Goal: Task Accomplishment & Management: Use online tool/utility

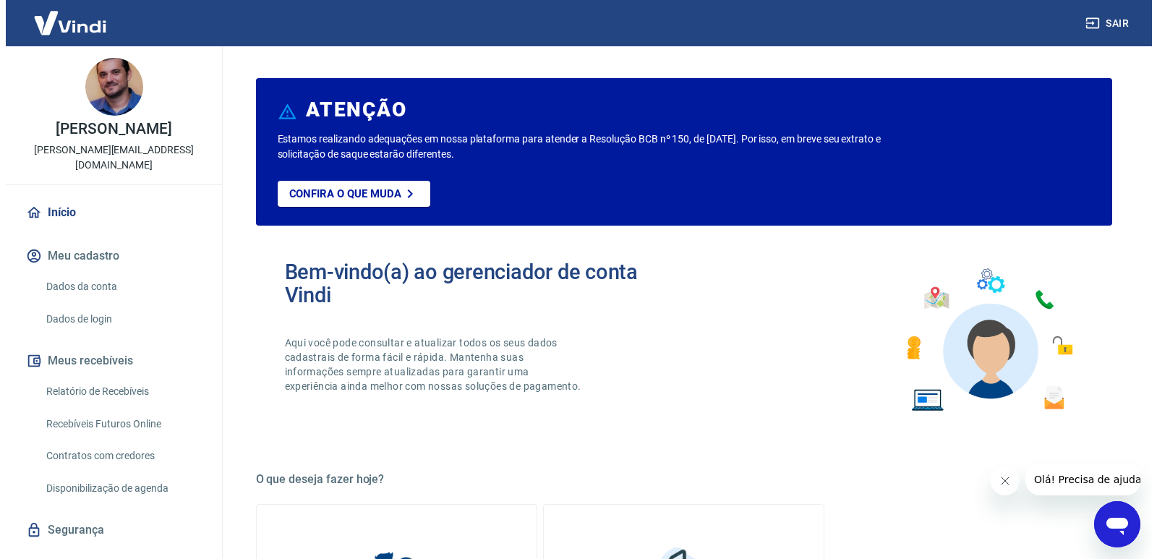
scroll to position [15, 0]
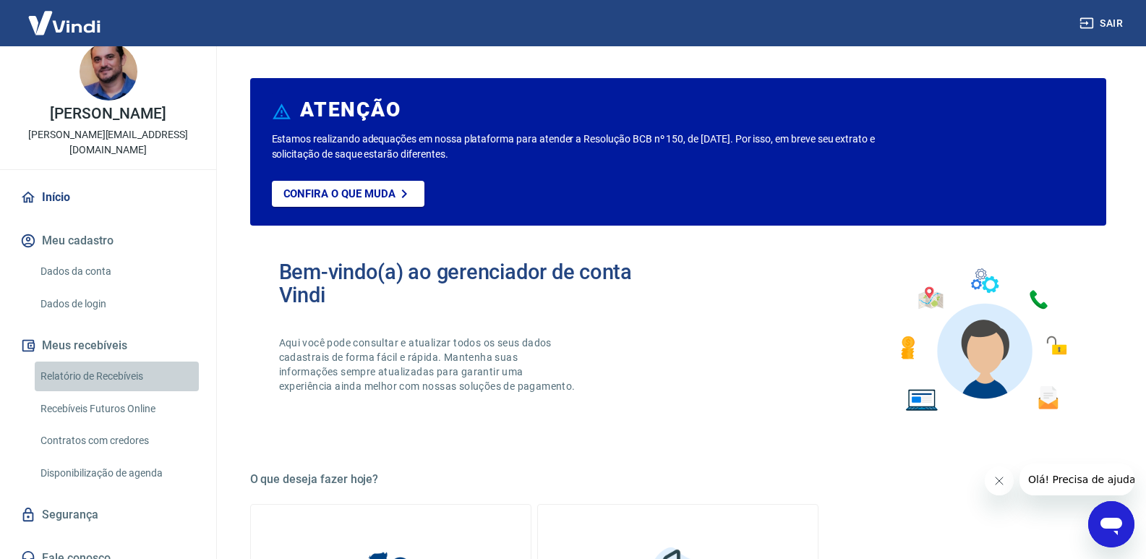
click at [130, 362] on link "Relatório de Recebíveis" at bounding box center [117, 377] width 164 height 30
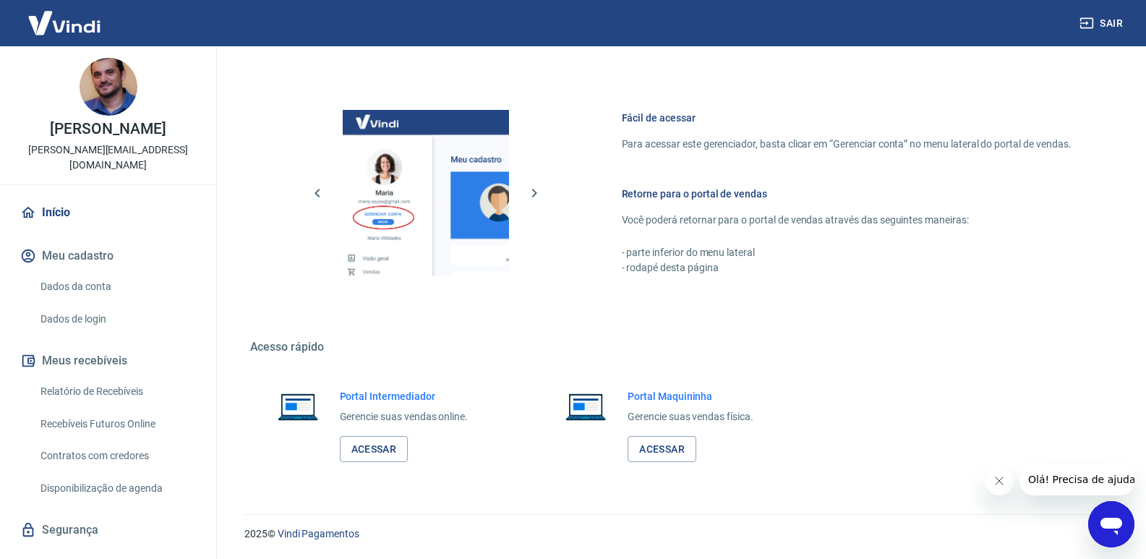
scroll to position [15, 0]
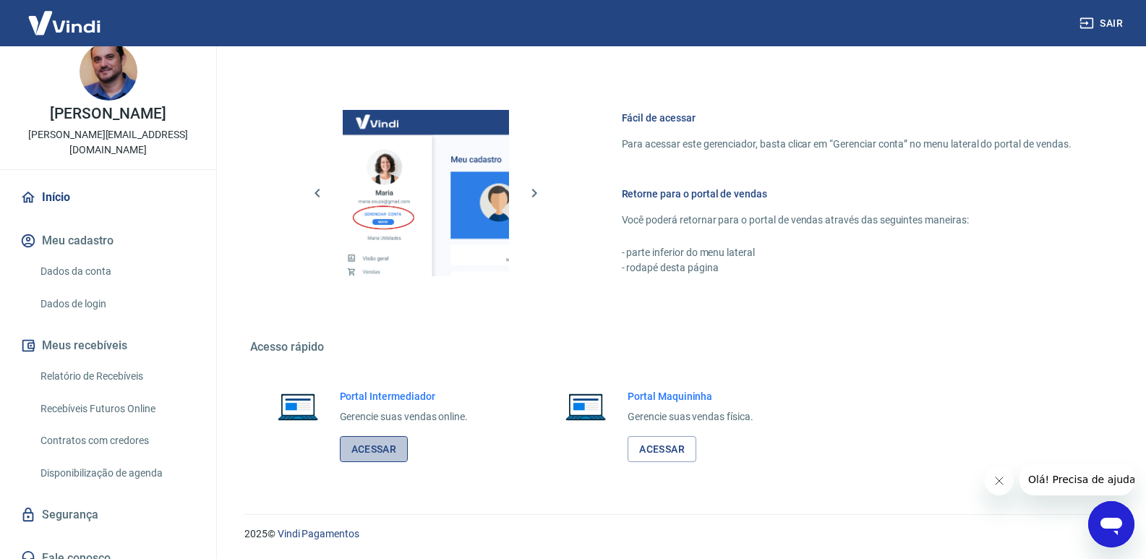
click at [394, 454] on link "Acessar" at bounding box center [374, 449] width 69 height 27
click at [926, 297] on div "Fácil de acessar Para acessar este gerenciador, basta clicar em “Gerenciar cont…" at bounding box center [678, 190] width 856 height 242
click at [379, 445] on link "Acessar" at bounding box center [374, 449] width 69 height 27
click at [388, 452] on link "Acessar" at bounding box center [374, 449] width 69 height 27
